Goal: Navigation & Orientation: Find specific page/section

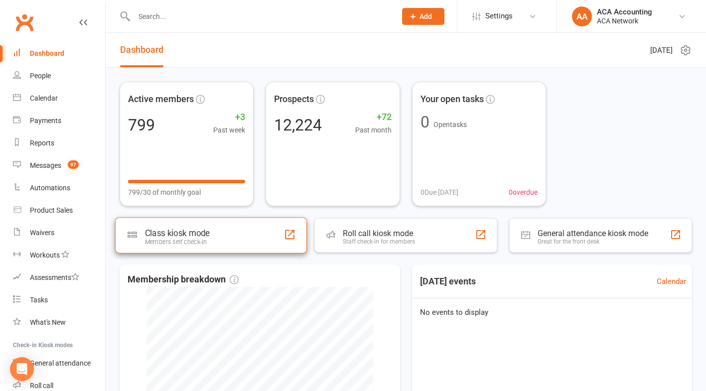
click at [230, 250] on div "Class kiosk mode Members self check-in" at bounding box center [211, 235] width 192 height 36
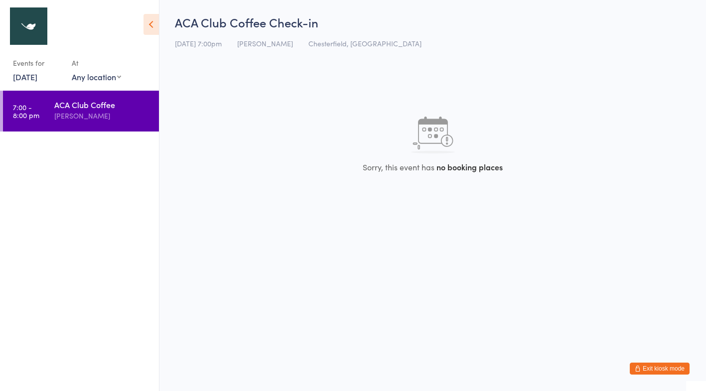
click at [675, 18] on h2 "ACA Club Coffee Check-in" at bounding box center [433, 22] width 516 height 16
click at [665, 363] on button "Exit kiosk mode" at bounding box center [660, 369] width 60 height 12
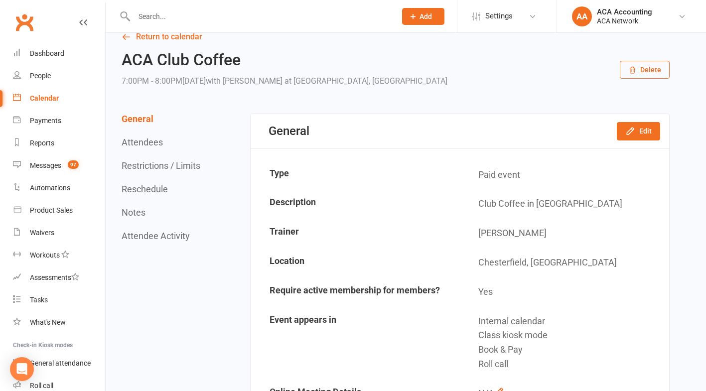
scroll to position [16, 0]
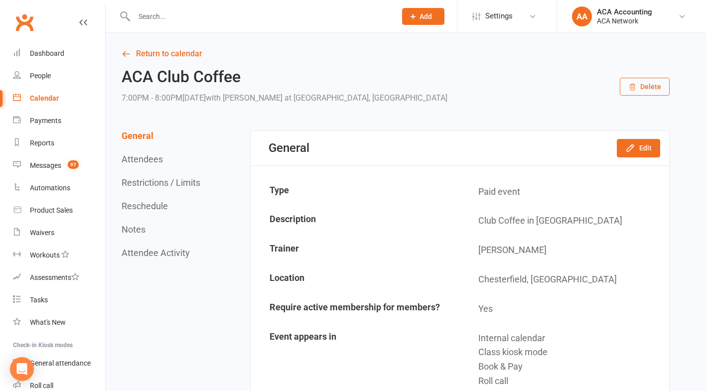
scroll to position [0, 0]
click at [54, 50] on div "Dashboard" at bounding box center [47, 53] width 34 height 8
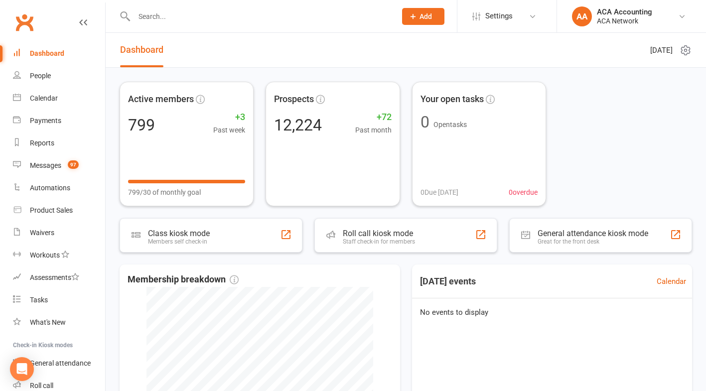
click at [51, 50] on div "Dashboard" at bounding box center [47, 53] width 34 height 8
click at [498, 59] on header "Dashboard [DATE]" at bounding box center [406, 50] width 601 height 35
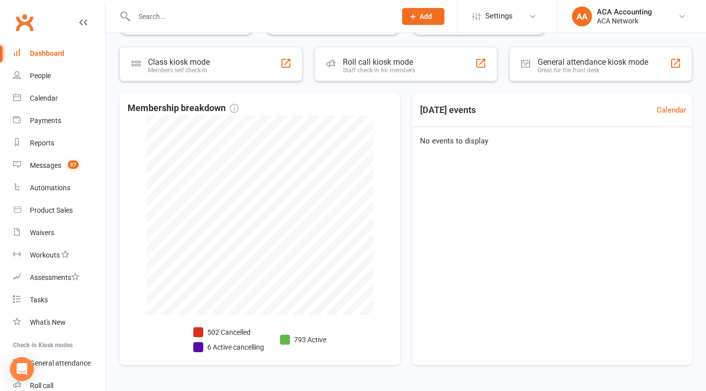
scroll to position [171, 0]
click at [526, 224] on div "[DATE] events Calendar No events to display" at bounding box center [552, 230] width 281 height 272
